Goal: Task Accomplishment & Management: Complete application form

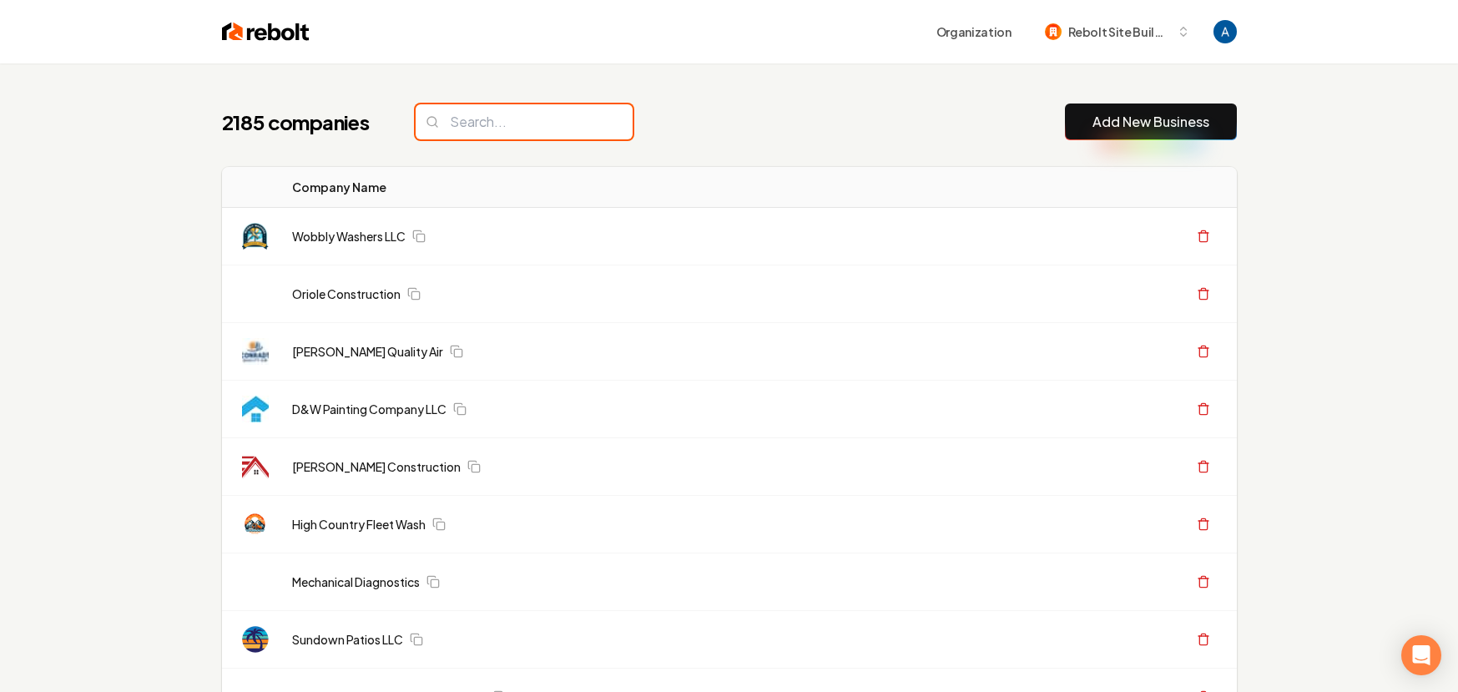
click at [508, 121] on input "search" at bounding box center [524, 121] width 217 height 35
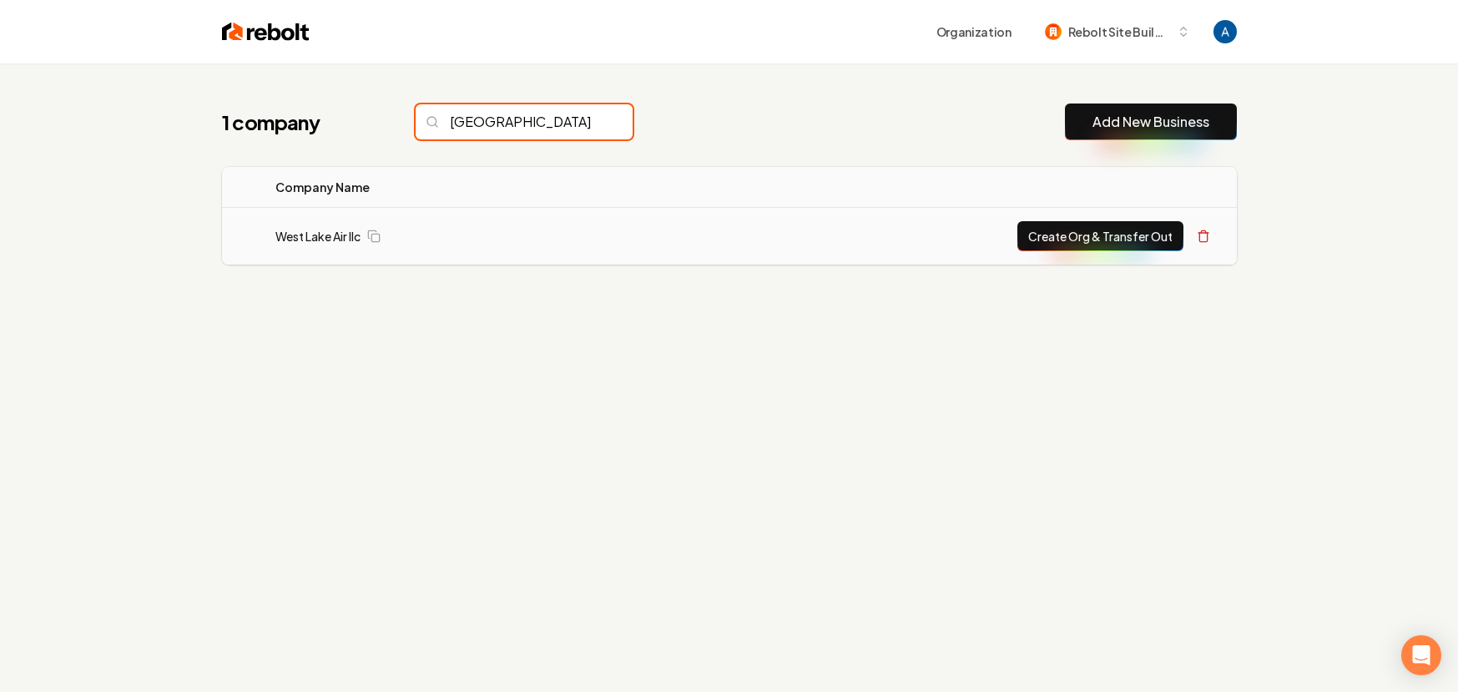
type input "[GEOGRAPHIC_DATA]"
click at [1050, 244] on button "Create Org & Transfer Out" at bounding box center [1101, 236] width 166 height 30
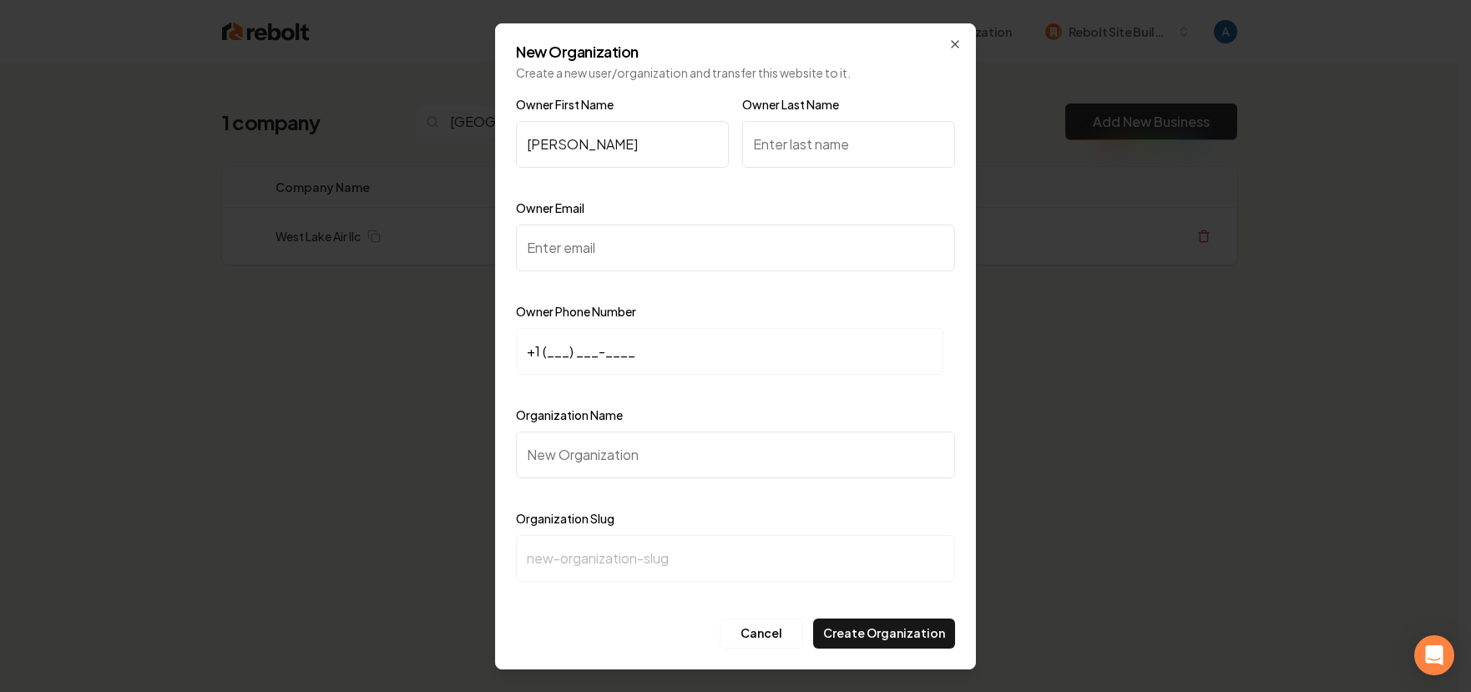
type input "[PERSON_NAME]"
click at [793, 149] on input "Owner Last Name" at bounding box center [848, 144] width 213 height 47
type input "[PERSON_NAME]"
drag, startPoint x: 664, startPoint y: 275, endPoint x: 654, endPoint y: 257, distance: 20.2
click at [661, 269] on div "Owner Email" at bounding box center [735, 246] width 439 height 97
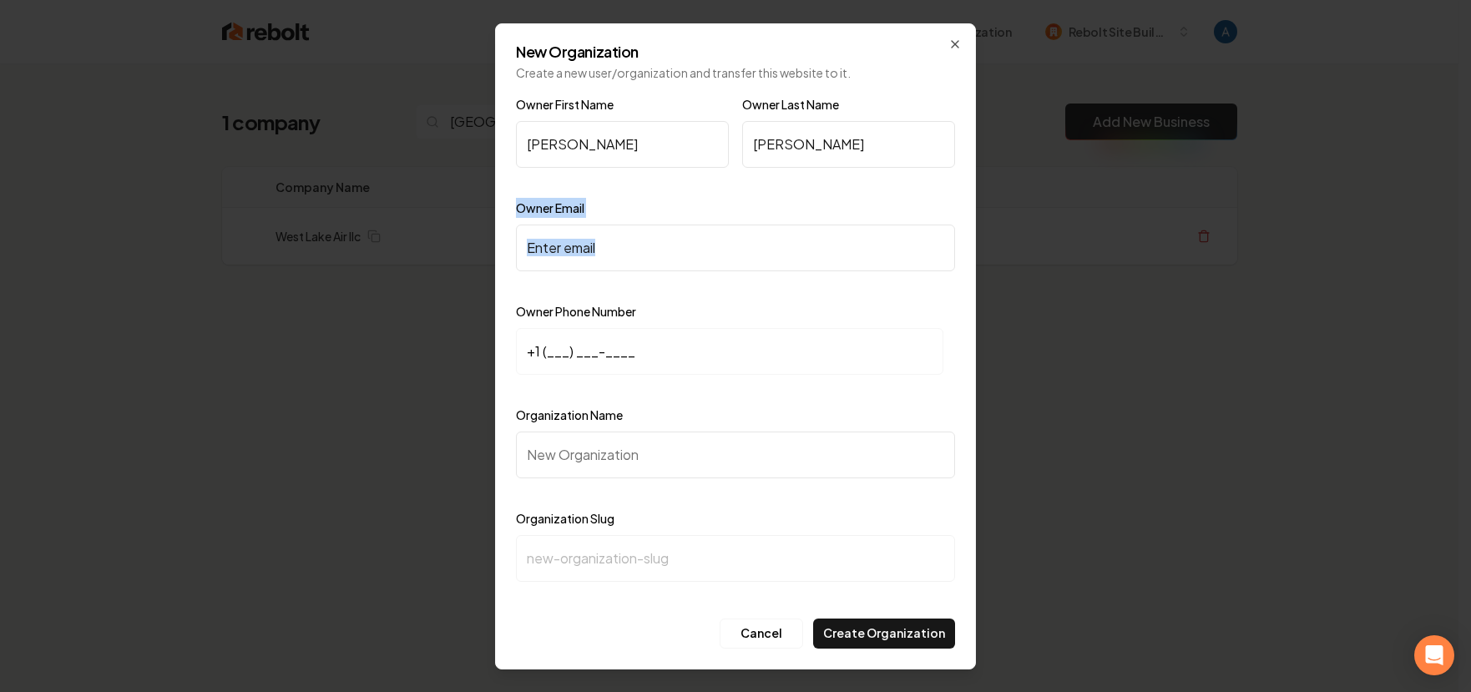
click at [654, 257] on input "Owner Email" at bounding box center [735, 248] width 439 height 47
paste input "[EMAIL_ADDRESS][DOMAIN_NAME]"
type input "[EMAIL_ADDRESS][DOMAIN_NAME]"
click at [553, 361] on input "+1 (___) ___-____" at bounding box center [729, 351] width 427 height 47
paste input "704) 740-5721"
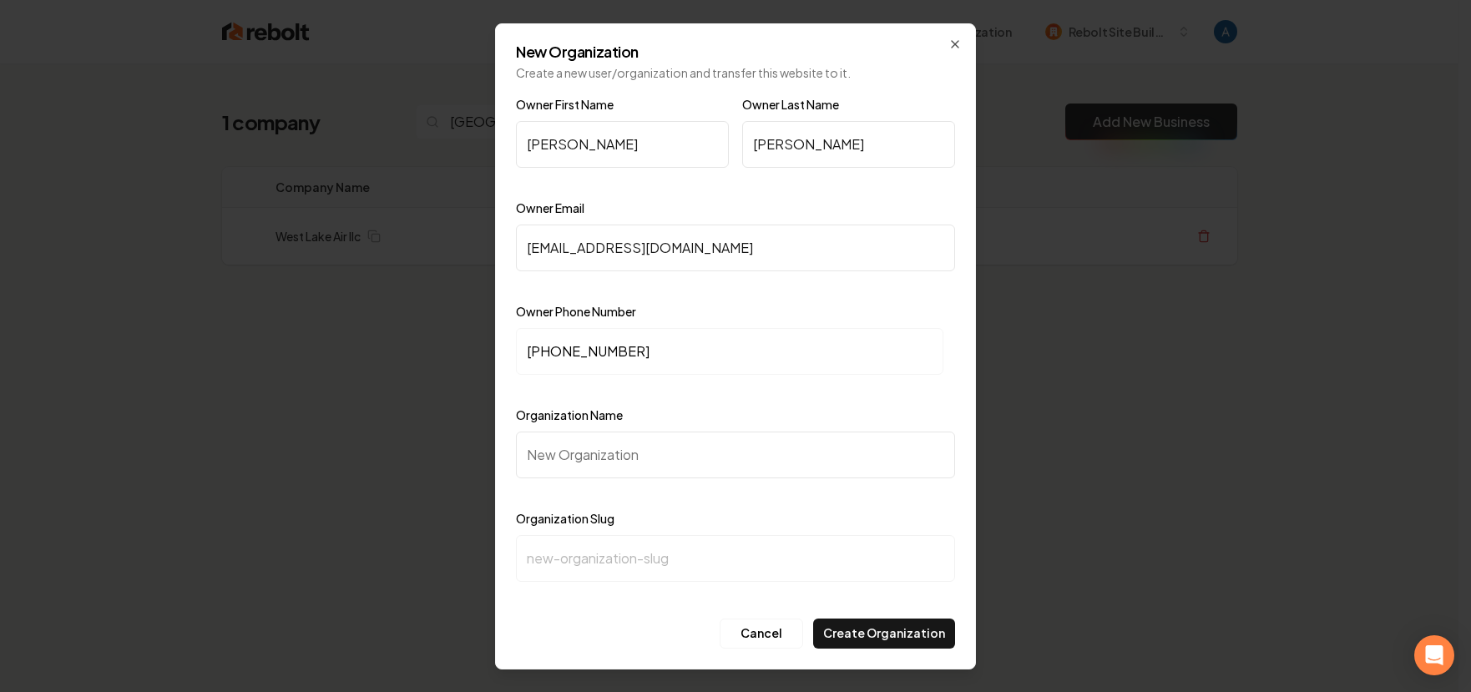
type input "[PHONE_NUMBER]"
click at [628, 460] on input "Organization Name" at bounding box center [735, 455] width 439 height 47
type input "W"
type input "w"
type input "We"
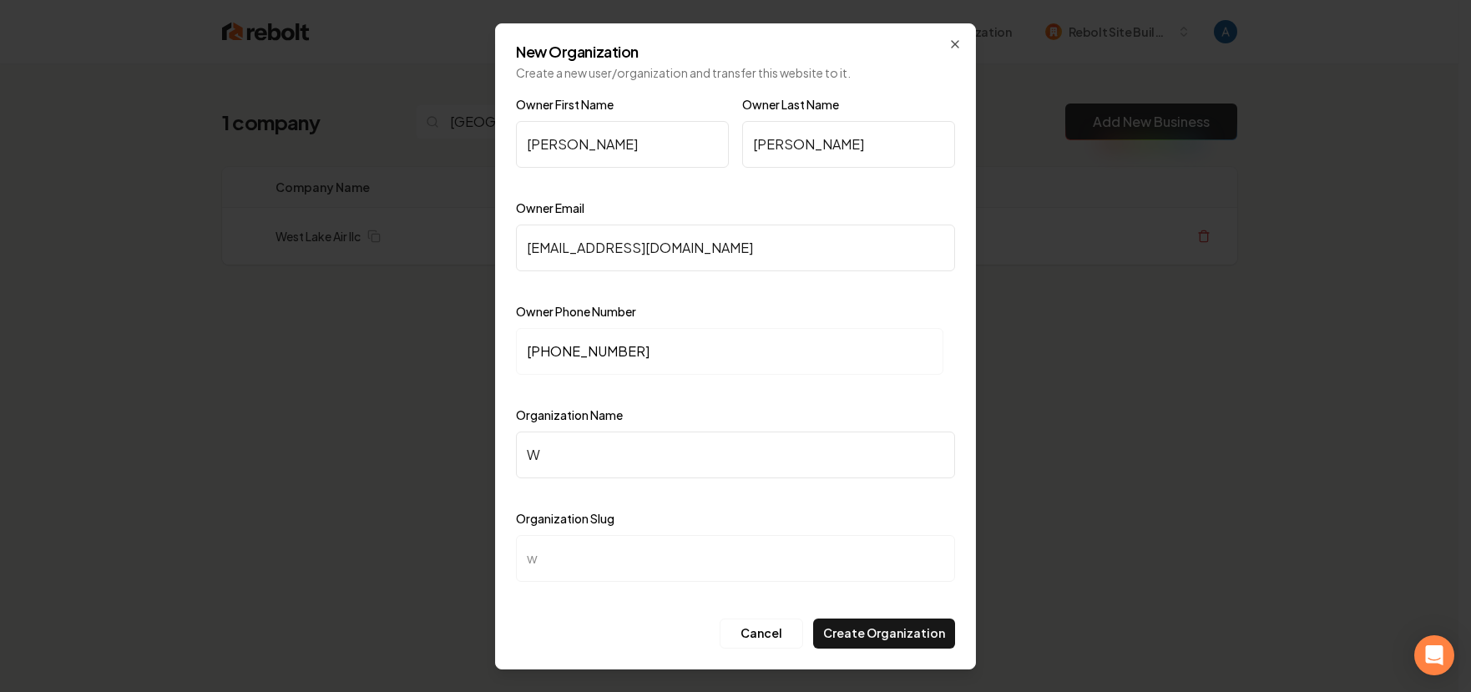
type input "we"
type input "[PERSON_NAME]"
type input "West"
type input "west"
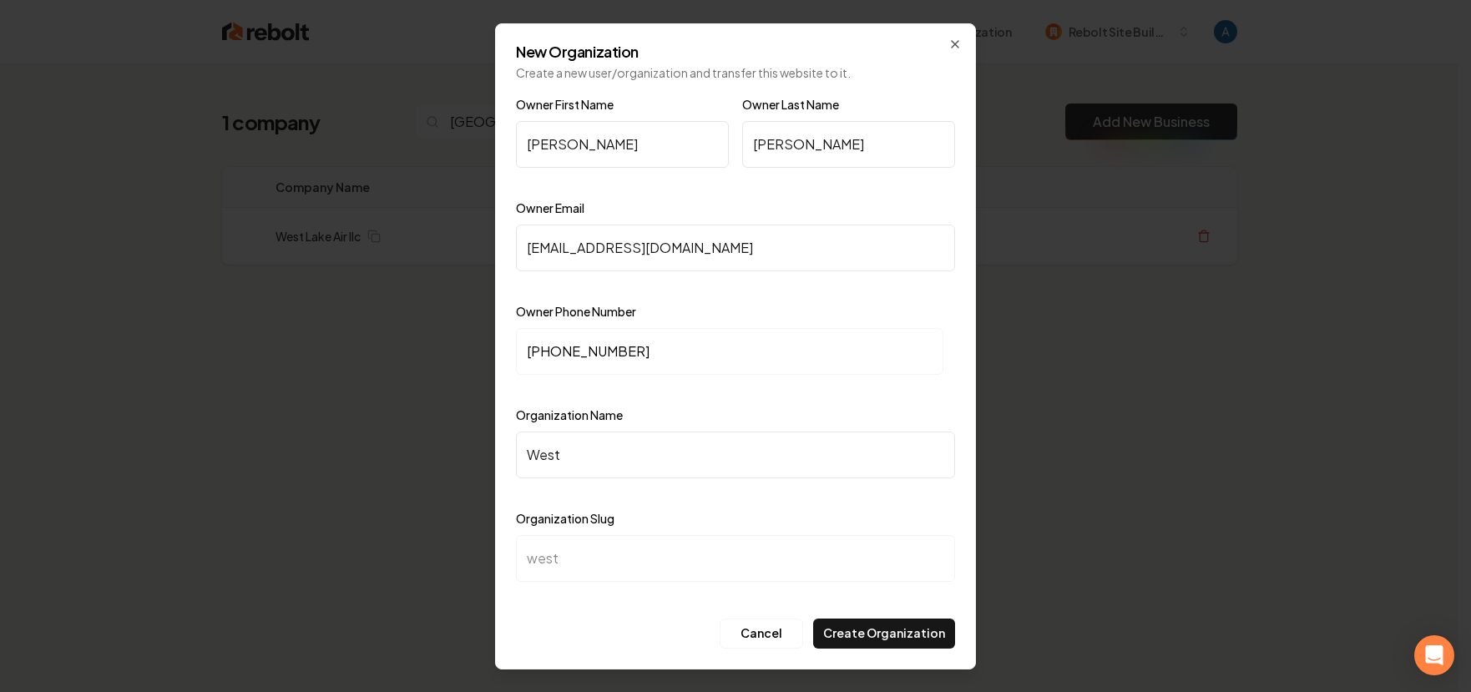
type input "West L"
type input "west-l"
type input "West La"
type input "west-la"
type input "West Lak"
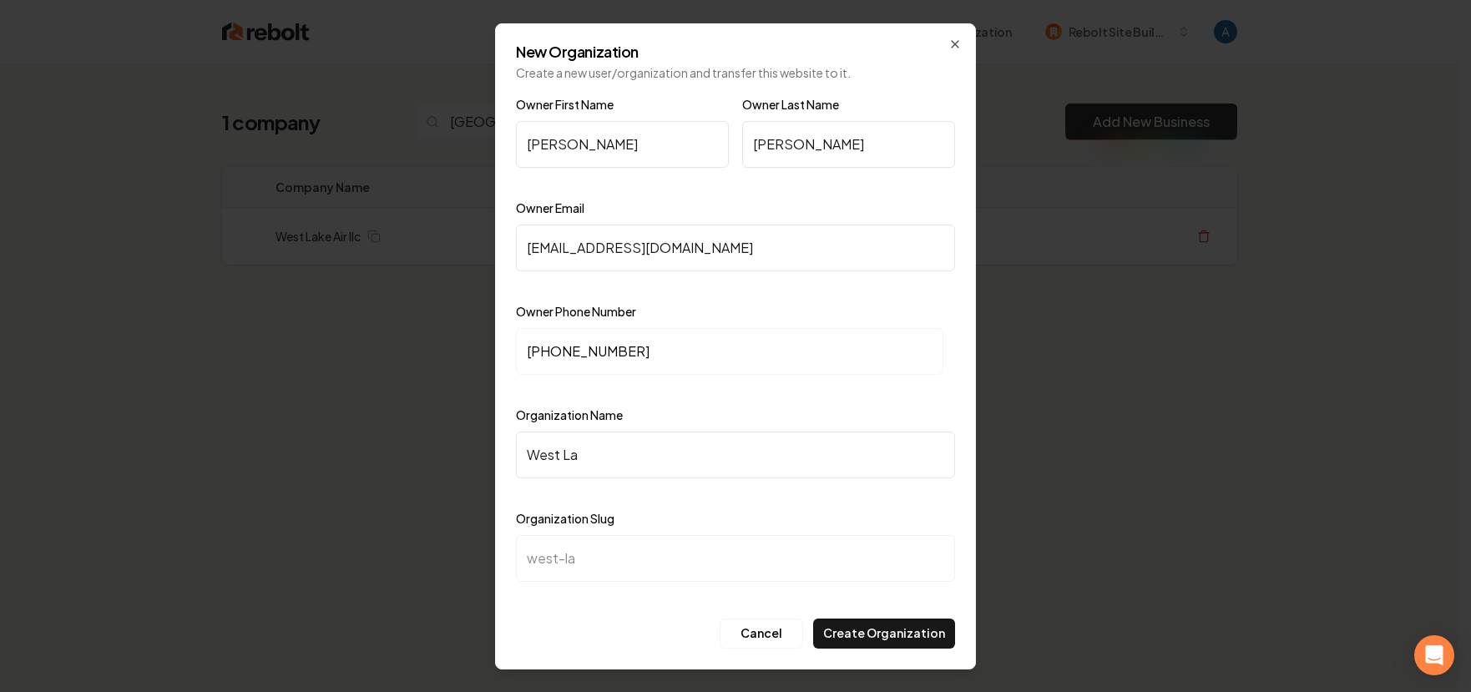
type input "west-lak"
type input "[GEOGRAPHIC_DATA]"
type input "[GEOGRAPHIC_DATA] A"
type input "west-lake-a"
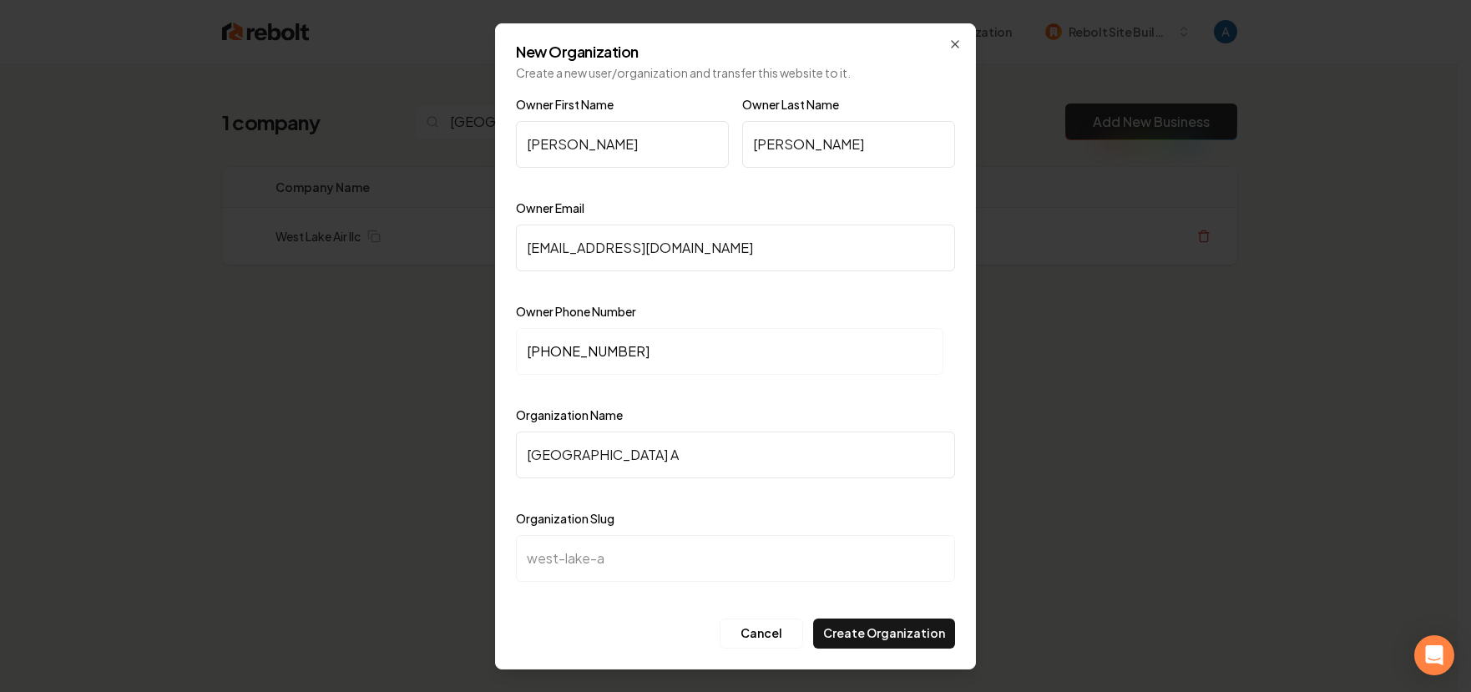
type input "[GEOGRAPHIC_DATA]"
type input "west-lake-ai"
type input "[GEOGRAPHIC_DATA]"
type input "west-lake-air"
type input "West Lake Air L"
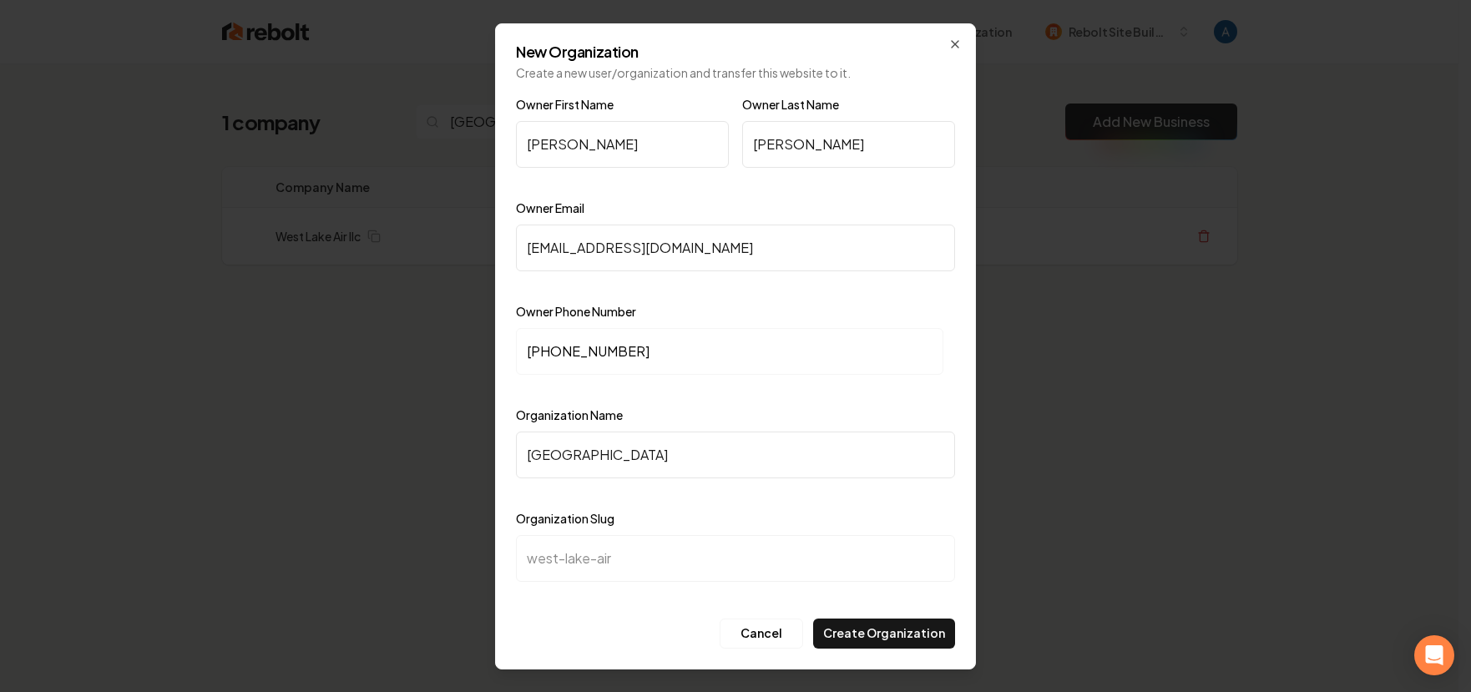
type input "west-lake-air-l"
type input "West Lake Air LL"
type input "west-lake-air-ll"
type input "West Lake Air LLC"
type input "west-lake-air-llc"
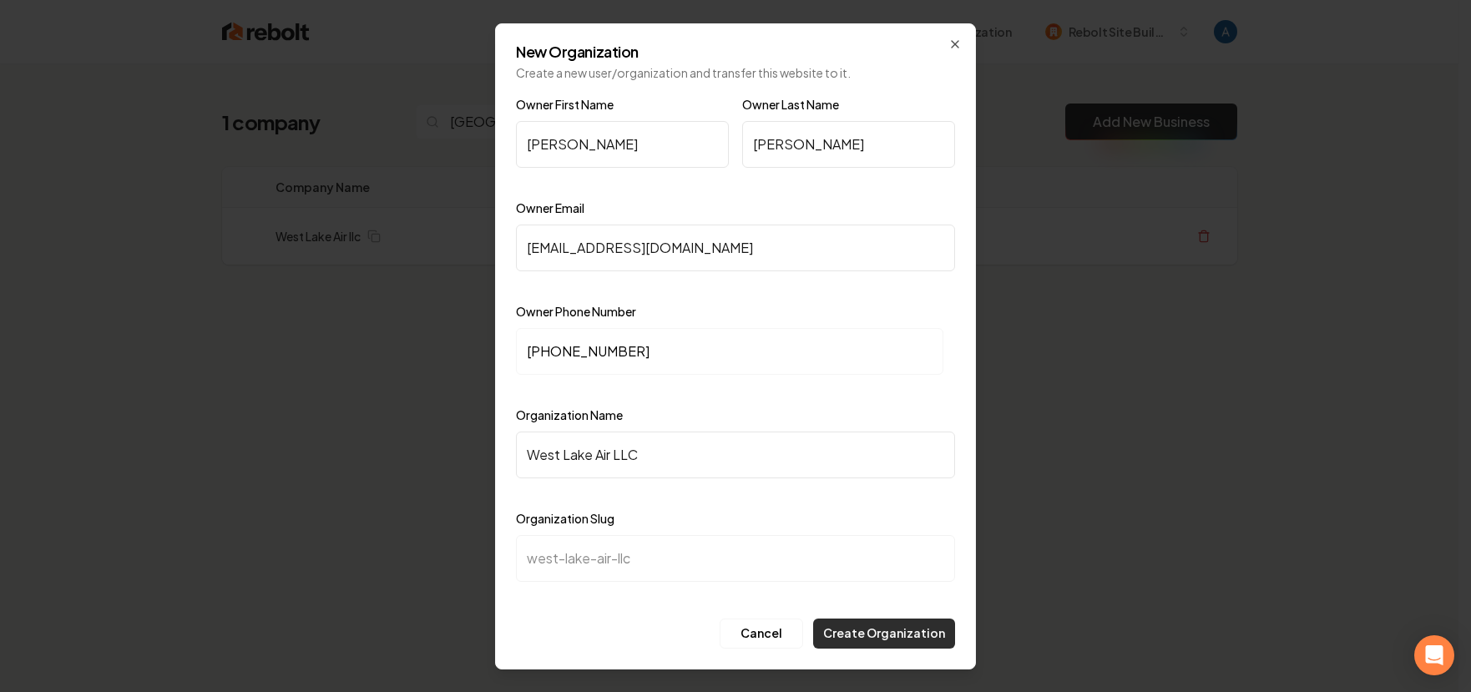
type input "West Lake Air LL"
type input "west-lake-air-ll"
type input "West Lake Air L"
type input "west-lake-air-l"
type input "[GEOGRAPHIC_DATA]"
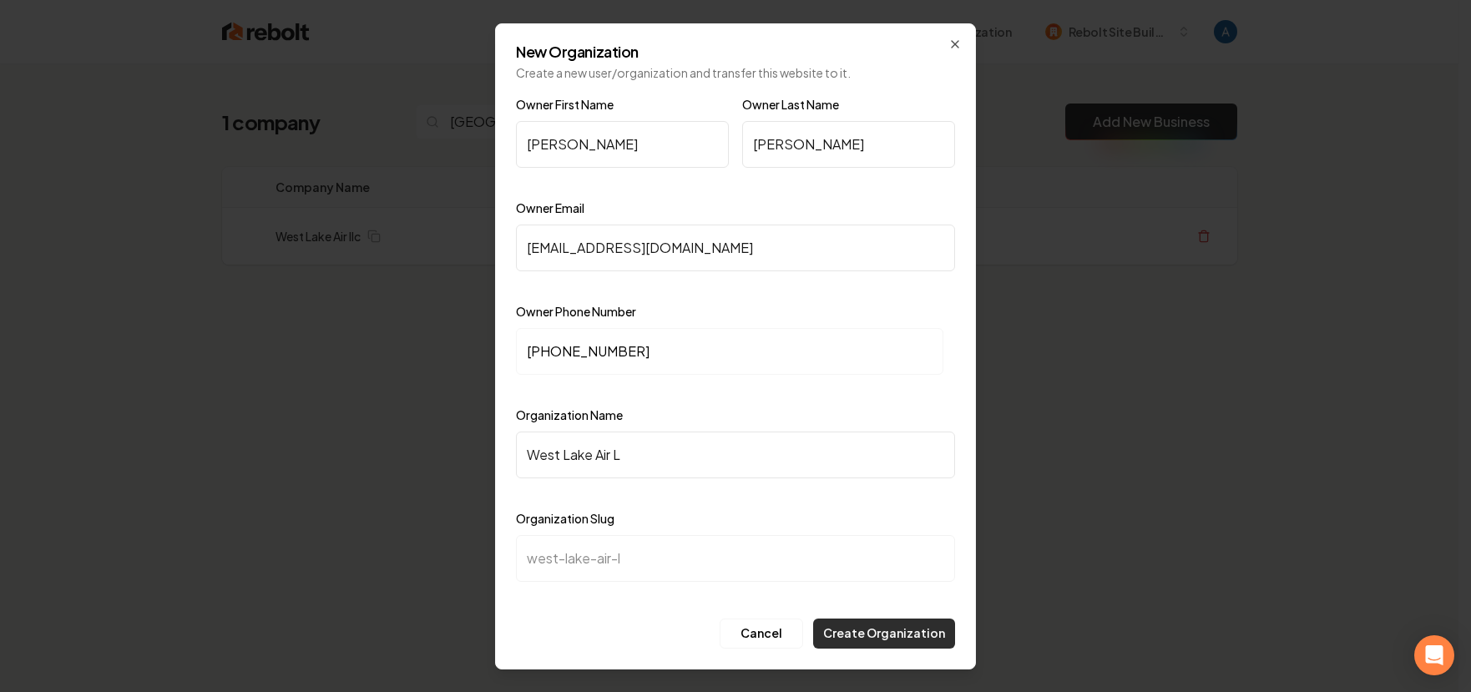
type input "west-lake-air"
type input "West Lake Air l"
type input "west-lake-air-l"
type input "West Lake Air ll"
type input "west-lake-air-ll"
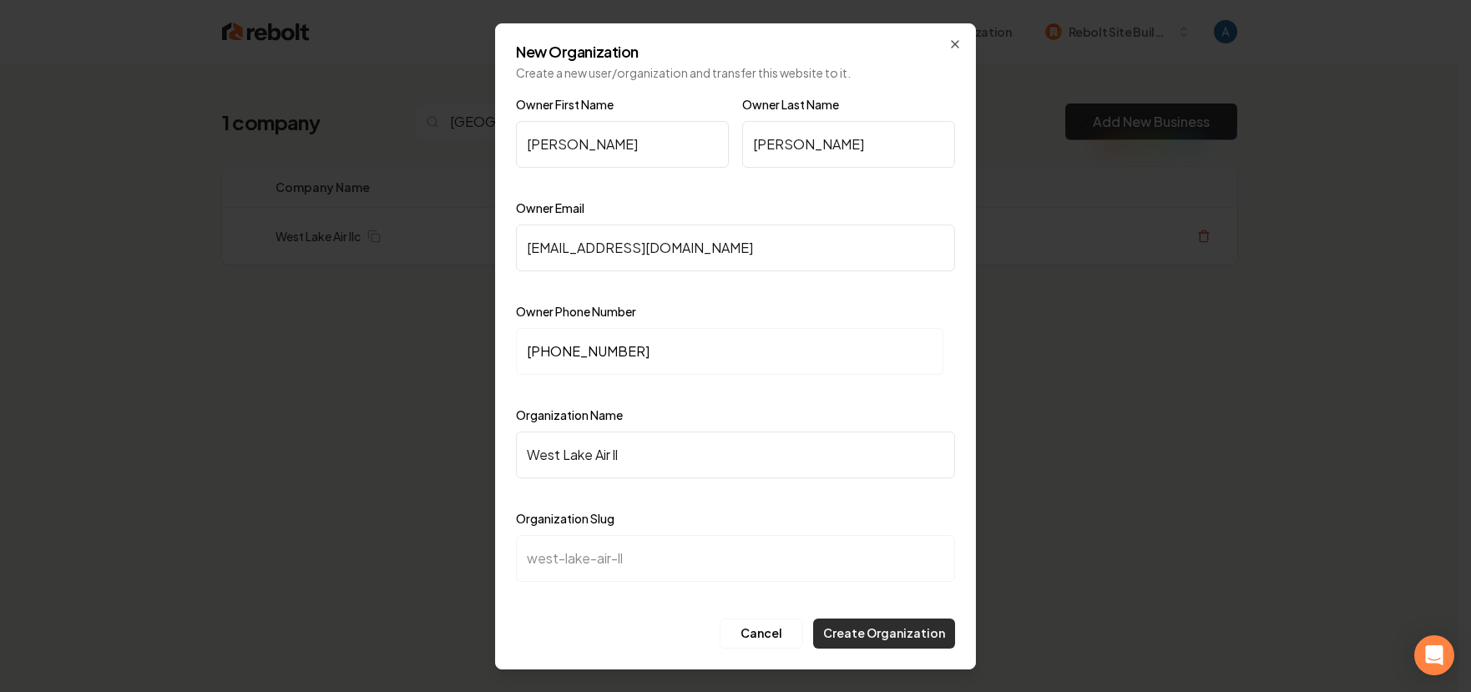
type input "West Lake Air llc"
type input "west-lake-air-llc"
type input "West Lake Air llc"
click at [902, 654] on div "New Organization Create a new user/organization and transfer this website to it…" at bounding box center [735, 346] width 481 height 646
click at [902, 639] on button "Create Organization" at bounding box center [884, 634] width 142 height 30
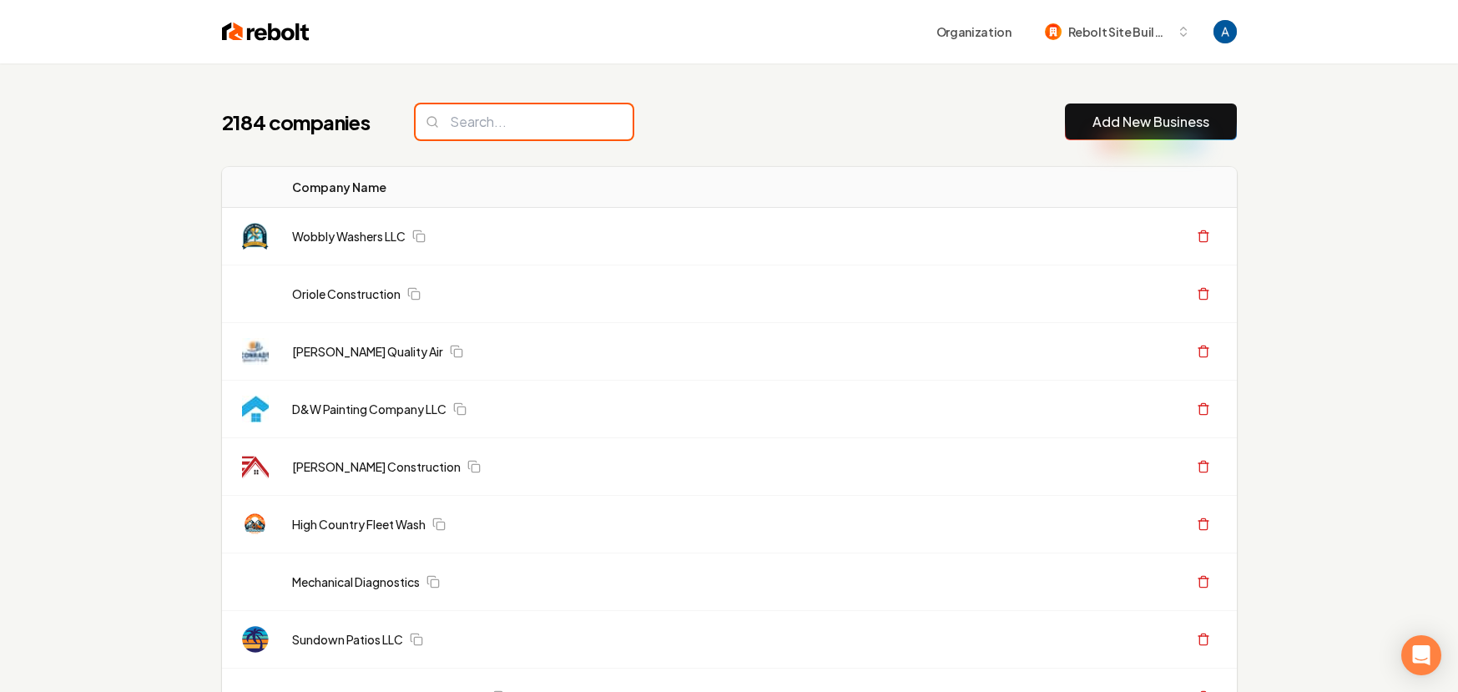
click at [518, 126] on input "search" at bounding box center [524, 121] width 217 height 35
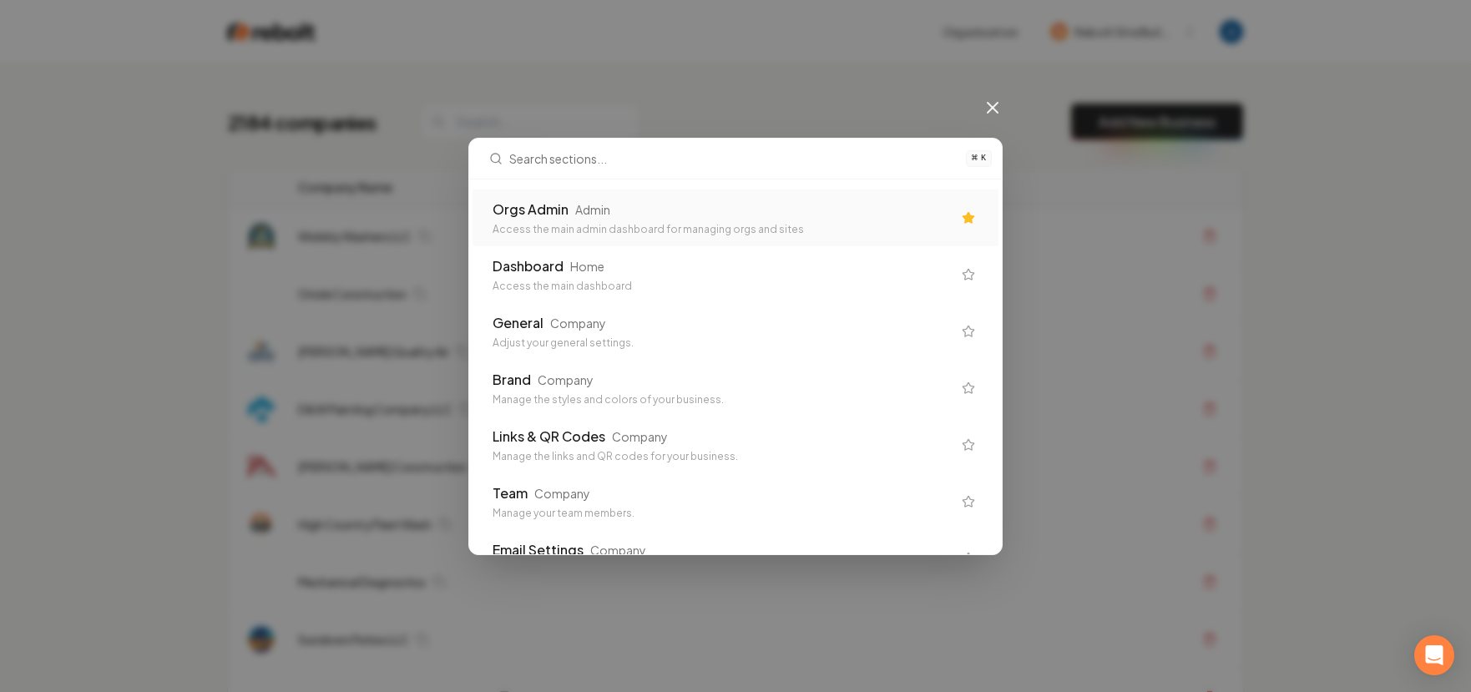
click at [641, 233] on div "Access the main admin dashboard for managing orgs and sites" at bounding box center [721, 229] width 459 height 13
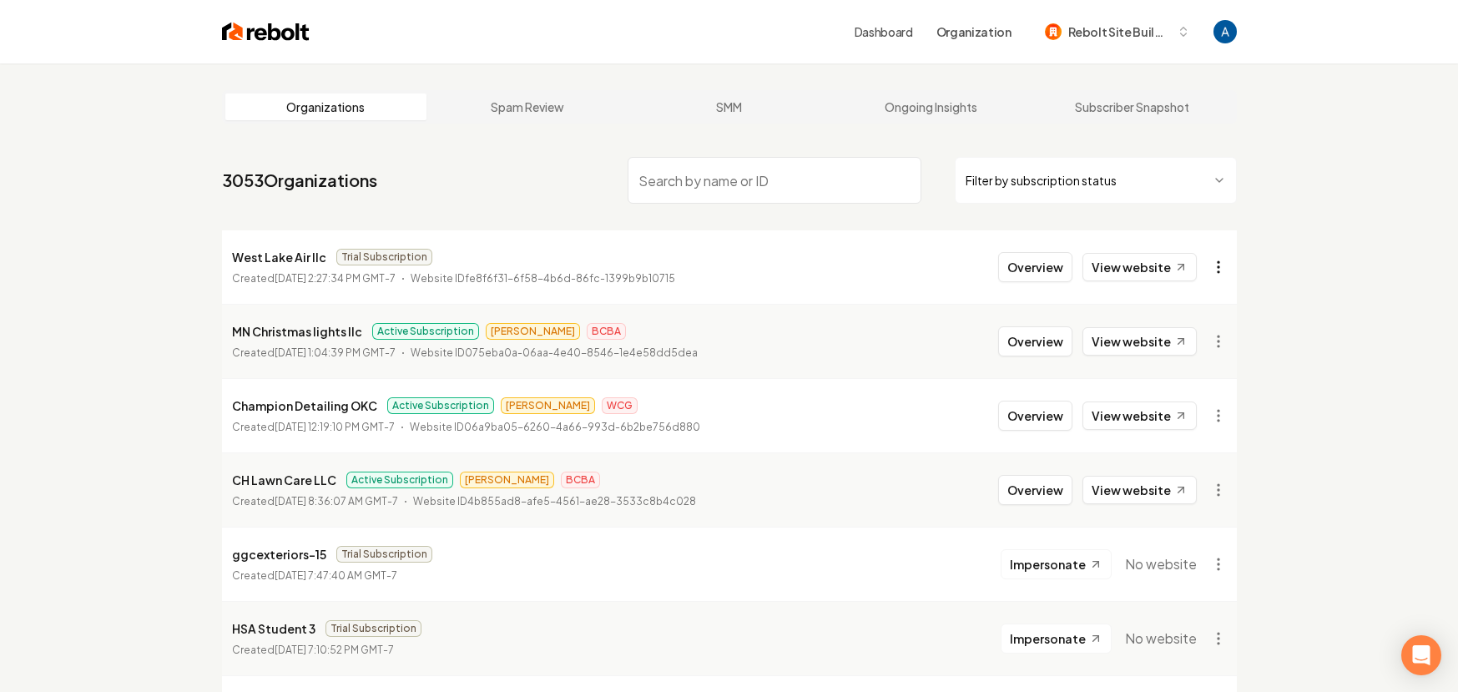
click at [1214, 265] on html "Dashboard Organization Rebolt Site Builder Organizations Spam Review SMM Ongoin…" at bounding box center [729, 346] width 1458 height 692
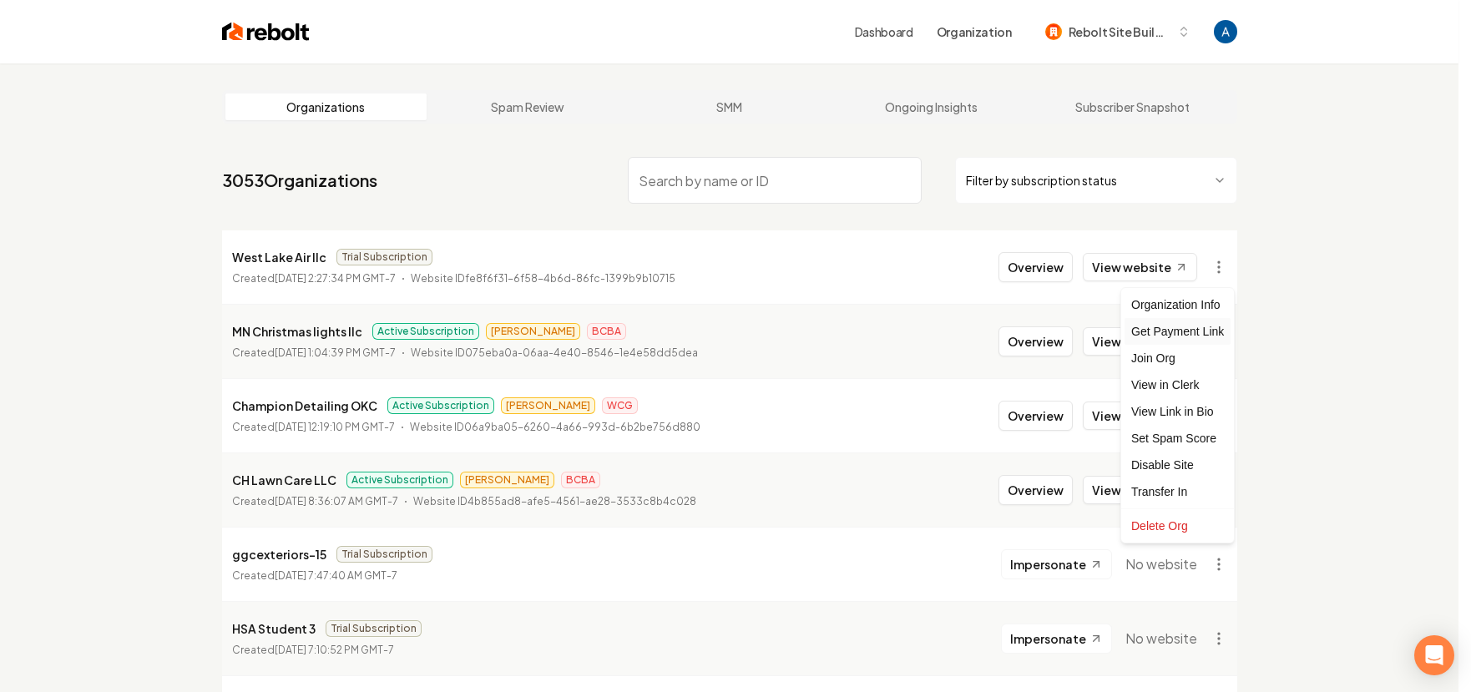
click at [1193, 324] on div "Get Payment Link" at bounding box center [1177, 331] width 106 height 27
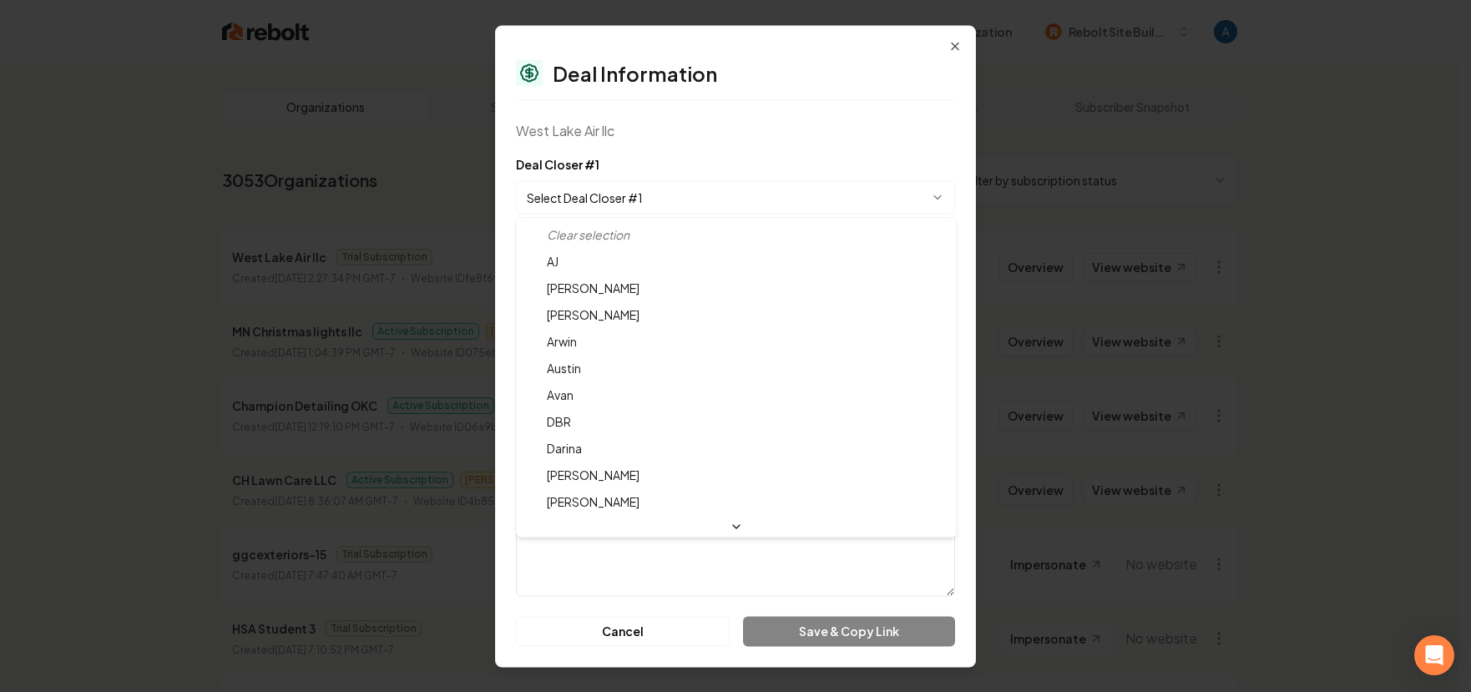
click at [683, 184] on body "Dashboard Organization Rebolt Site Builder Organizations Spam Review SMM Ongoin…" at bounding box center [729, 346] width 1458 height 692
select select "**********"
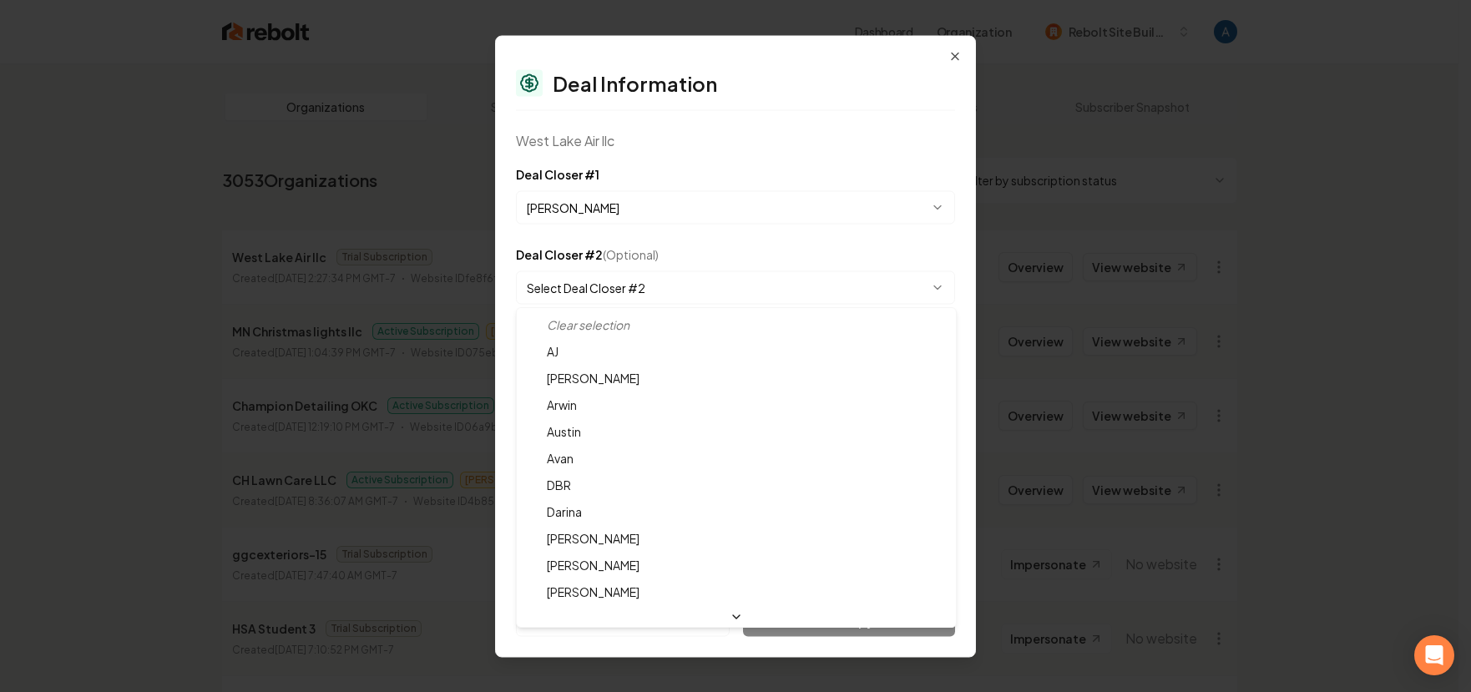
click at [672, 295] on body "Dashboard Organization Rebolt Site Builder Organizations Spam Review SMM Ongoin…" at bounding box center [729, 346] width 1458 height 692
click at [752, 255] on body "Dashboard Organization Rebolt Site Builder Organizations Spam Review SMM Ongoin…" at bounding box center [729, 346] width 1458 height 692
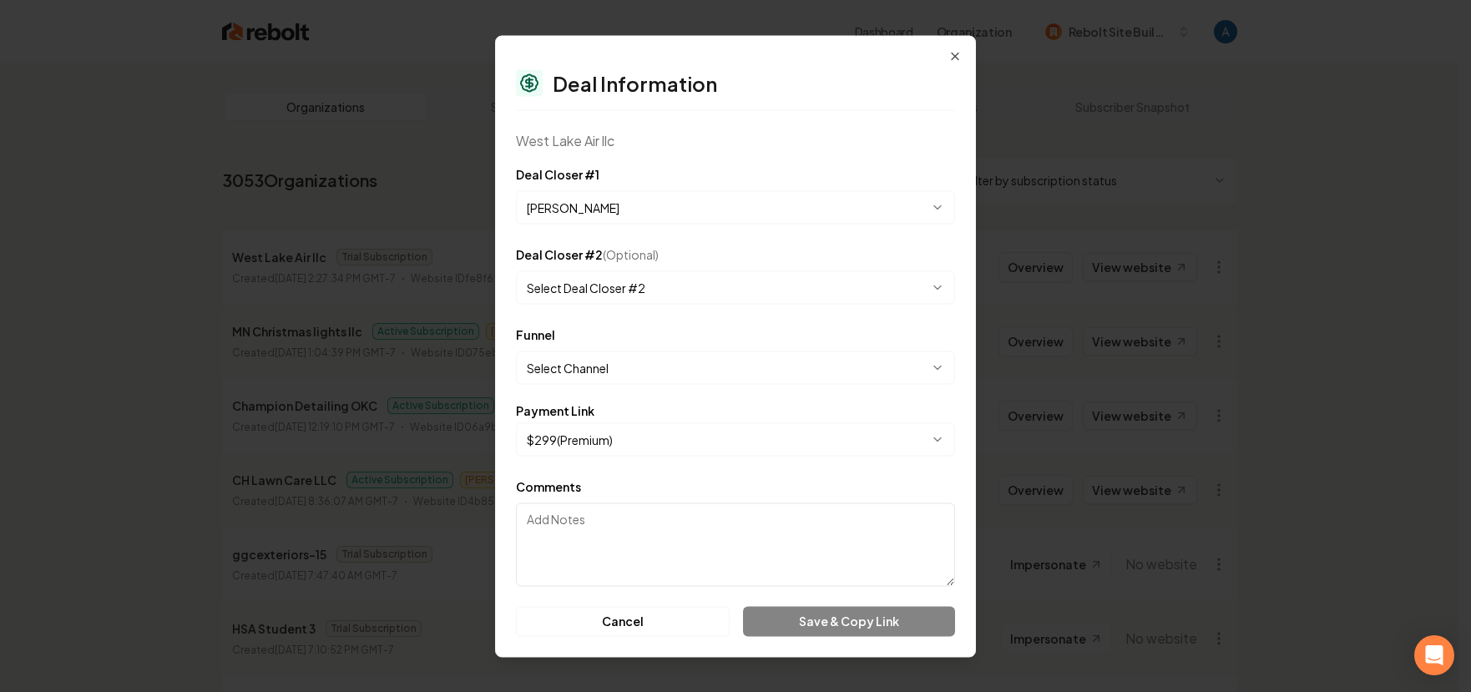
click at [640, 367] on body "Dashboard Organization Rebolt Site Builder Organizations Spam Review SMM Ongoin…" at bounding box center [729, 346] width 1458 height 692
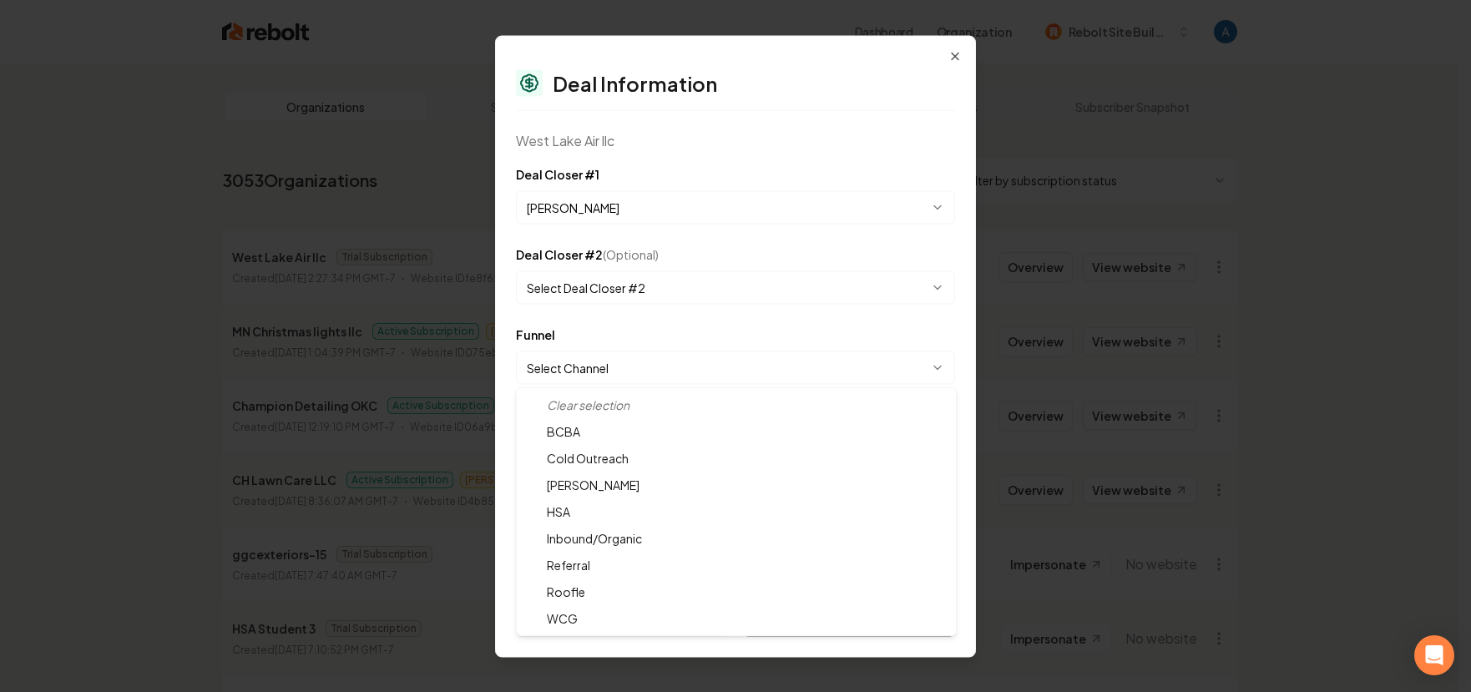
select select "**********"
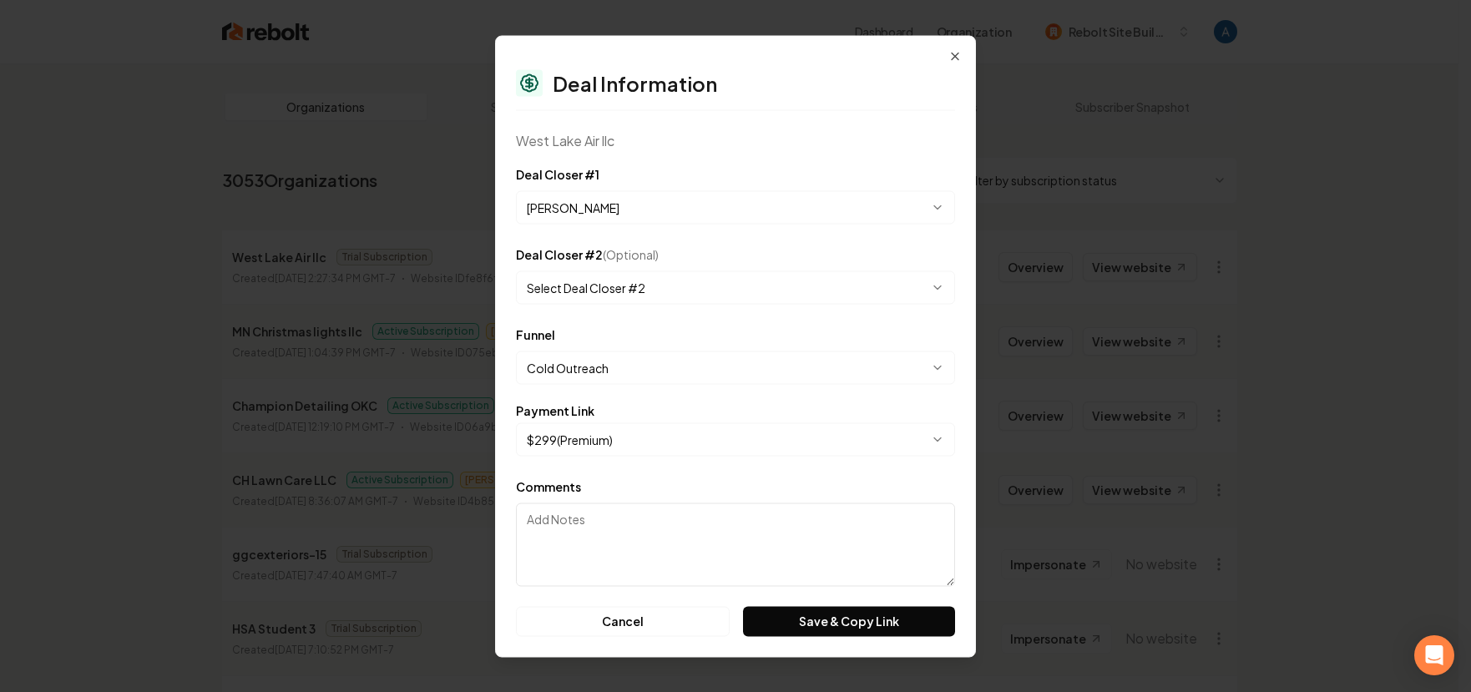
click at [636, 440] on body "Dashboard Organization Rebolt Site Builder Organizations Spam Review SMM Ongoin…" at bounding box center [729, 346] width 1458 height 692
click at [856, 624] on button "Save & Copy Link" at bounding box center [849, 621] width 212 height 30
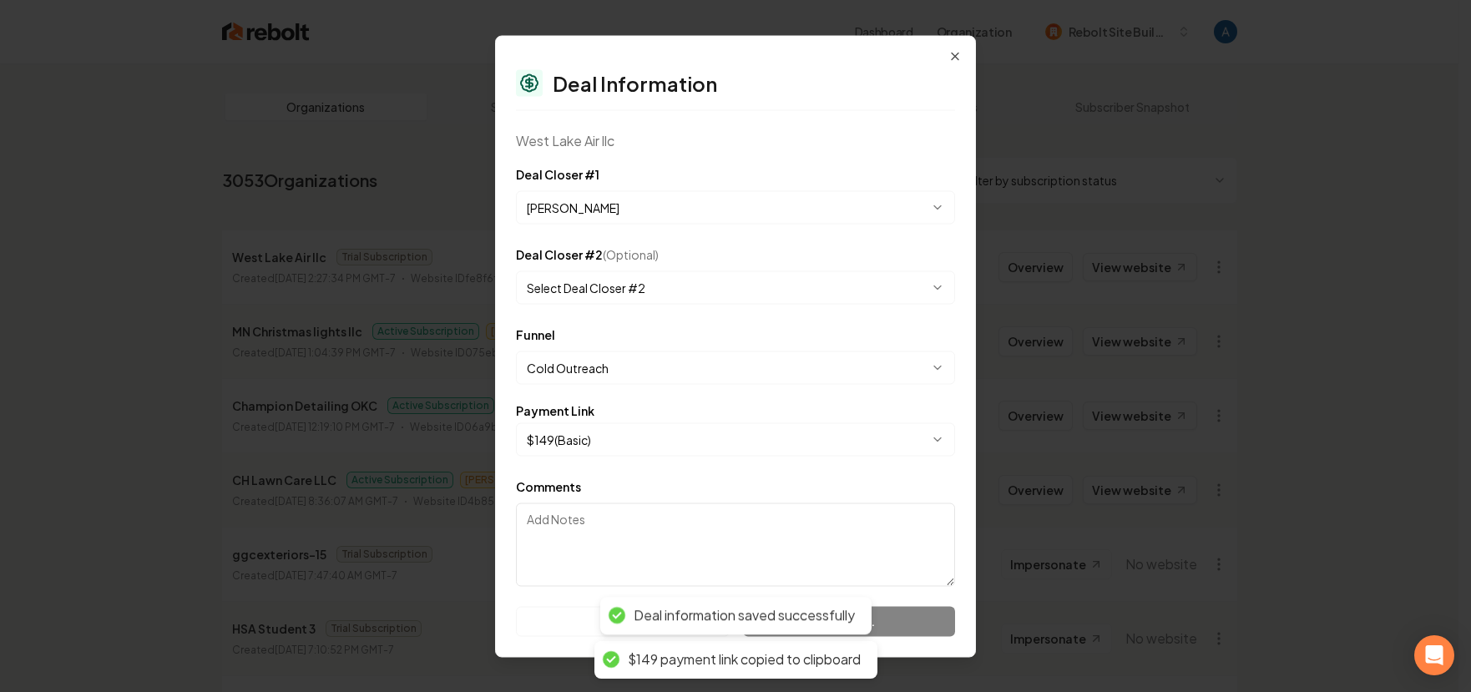
select select "**********"
